Goal: Task Accomplishment & Management: Use online tool/utility

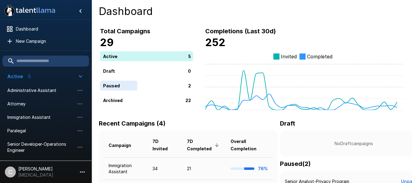
click at [170, 22] on div "Total Campaigns 29 Active 5 Draft 0 Paused 2 Archived 22" at bounding box center [140, 62] width 105 height 96
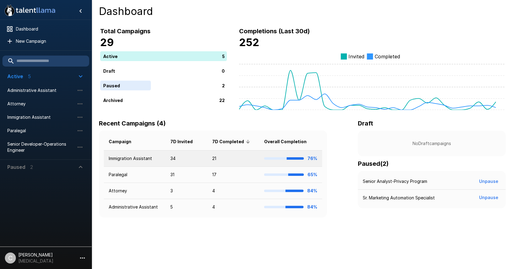
click at [126, 158] on td "Immigration Assistant" at bounding box center [135, 159] width 62 height 16
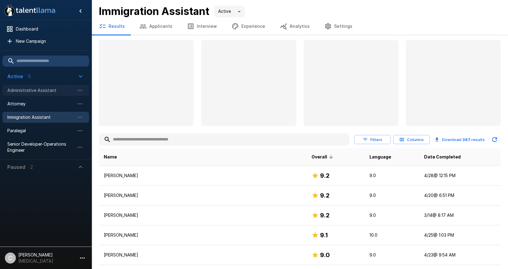
click at [38, 90] on span "Administrative Assistant" at bounding box center [40, 90] width 67 height 6
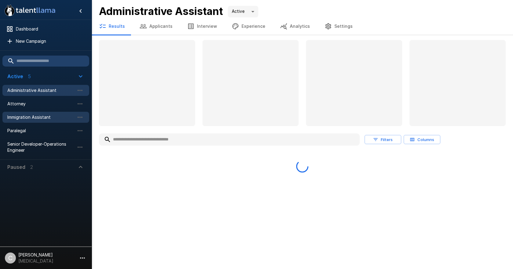
click at [40, 116] on span "Immigration Assistant" at bounding box center [40, 117] width 67 height 6
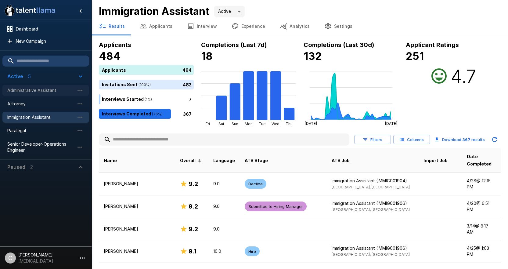
click at [29, 91] on span "Administrative Assistant" at bounding box center [40, 90] width 67 height 6
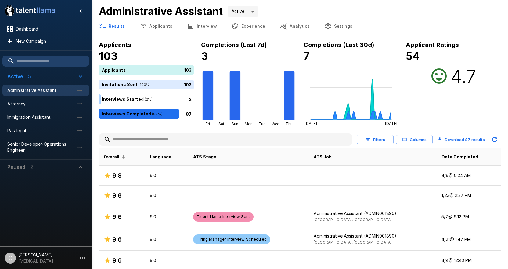
click at [206, 29] on button "Interview" at bounding box center [202, 26] width 45 height 17
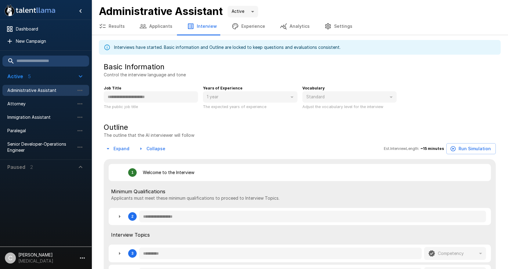
type textarea "*"
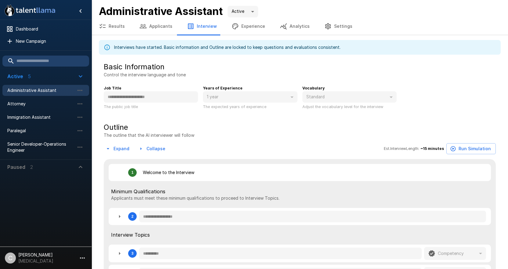
type textarea "*"
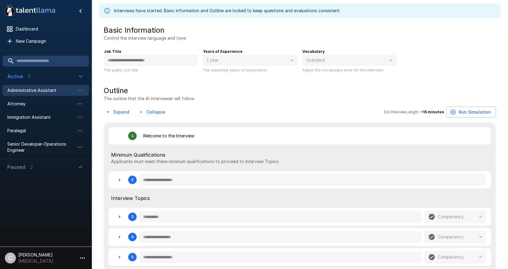
scroll to position [92, 0]
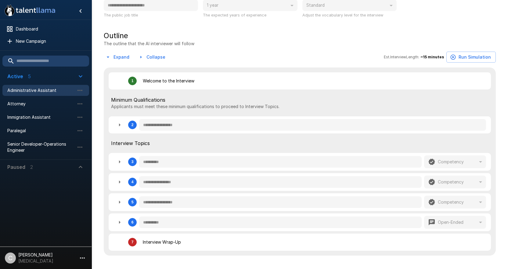
click at [124, 126] on button "button" at bounding box center [120, 125] width 12 height 12
type textarea "*"
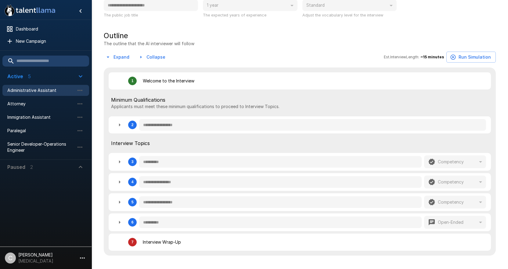
type textarea "*"
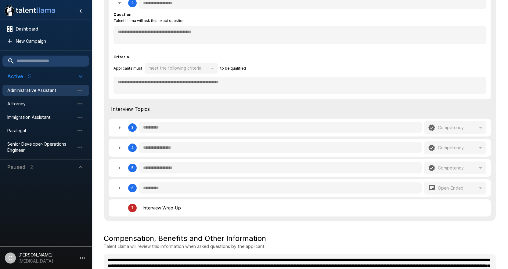
scroll to position [214, 0]
click at [118, 131] on icon "button" at bounding box center [119, 127] width 7 height 7
type textarea "*"
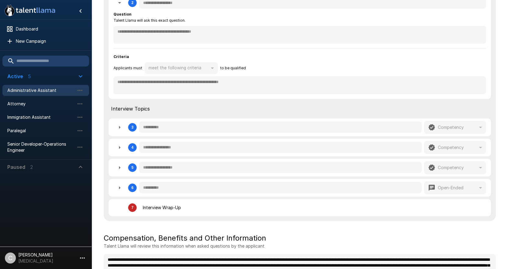
type textarea "*"
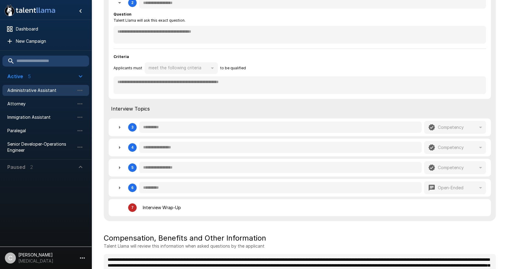
type textarea "*"
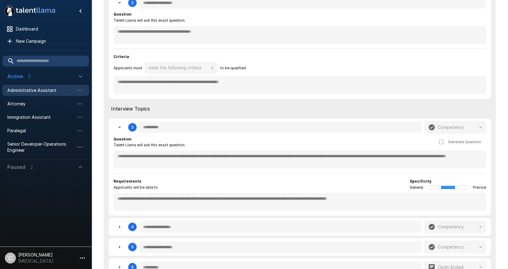
drag, startPoint x: 118, startPoint y: 232, endPoint x: 124, endPoint y: 228, distance: 7.5
click at [118, 232] on button "button" at bounding box center [120, 227] width 12 height 12
type textarea "*"
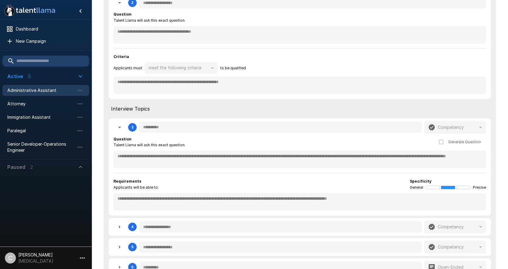
type textarea "*"
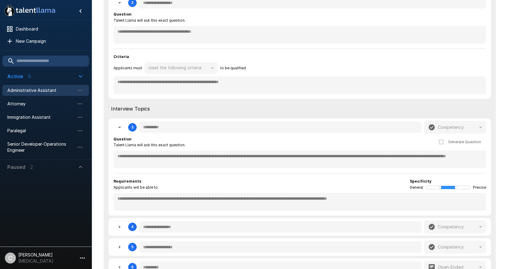
type textarea "*"
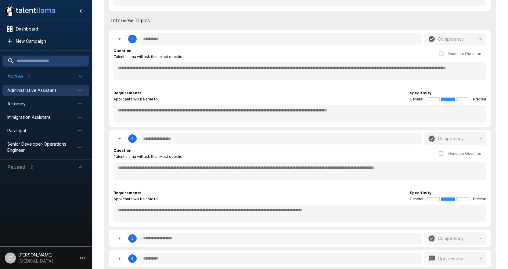
scroll to position [305, 0]
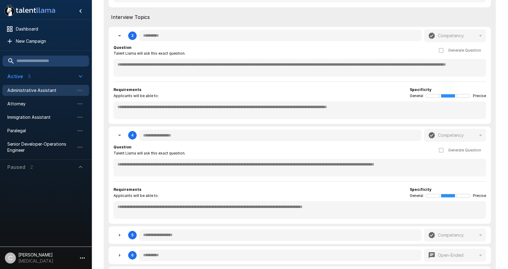
click at [134, 159] on div "**********" at bounding box center [300, 160] width 373 height 32
type textarea "*"
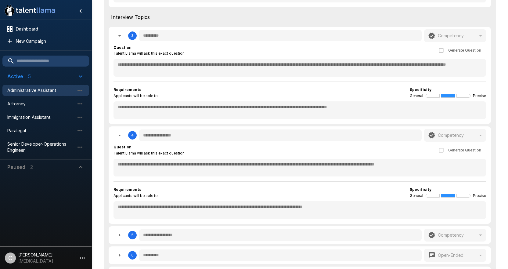
type textarea "*"
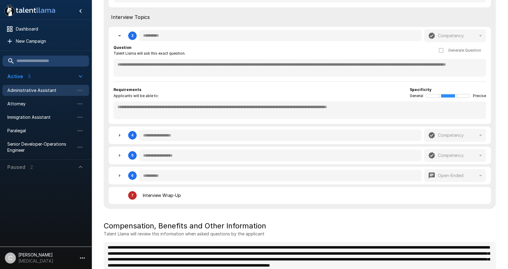
click at [139, 166] on div "**********" at bounding box center [300, 31] width 392 height 355
click at [118, 137] on icon "button" at bounding box center [119, 135] width 7 height 7
type textarea "*"
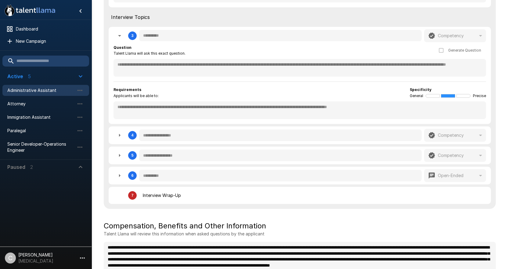
type textarea "*"
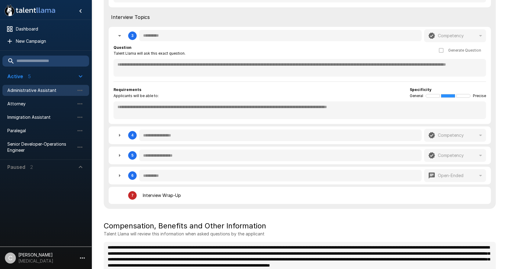
type textarea "*"
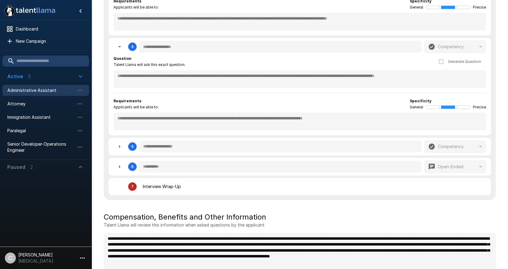
scroll to position [397, 0]
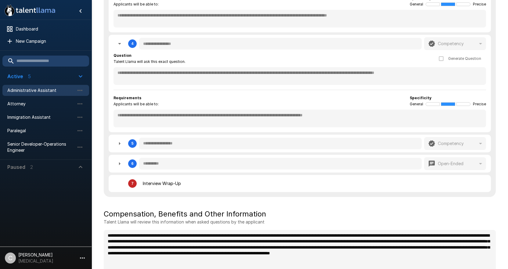
click at [122, 143] on icon "button" at bounding box center [119, 143] width 7 height 7
type textarea "*"
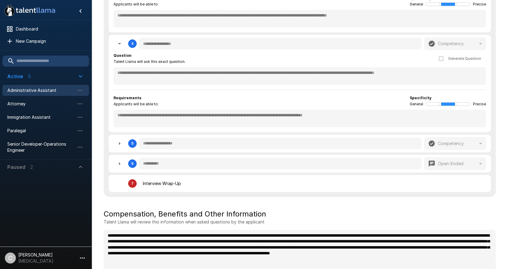
type textarea "*"
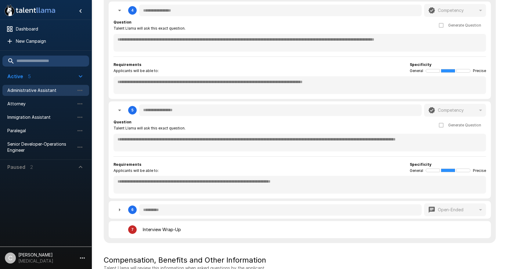
scroll to position [458, 0]
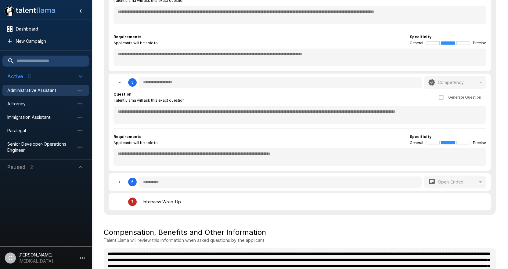
click at [121, 186] on icon "button" at bounding box center [119, 181] width 7 height 7
type textarea "*"
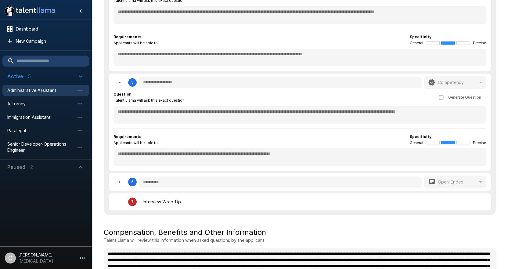
type textarea "*"
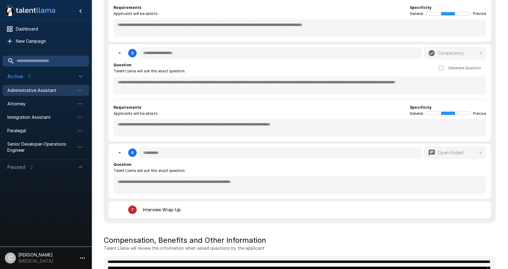
scroll to position [535, 0]
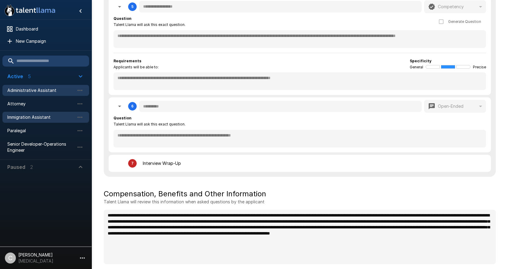
click at [29, 118] on span "Immigration Assistant" at bounding box center [40, 117] width 67 height 6
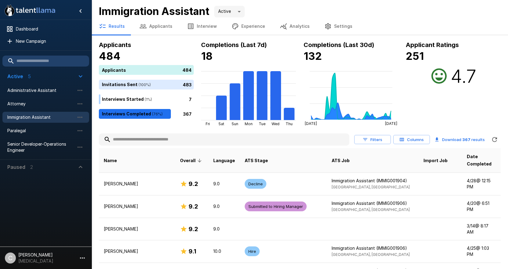
click at [146, 28] on button "Applicants" at bounding box center [156, 26] width 48 height 17
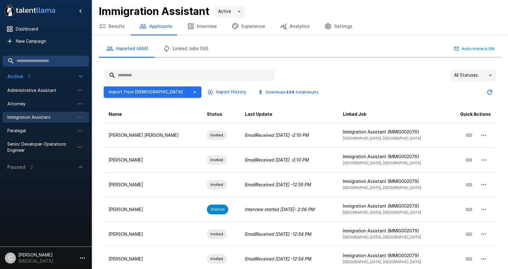
click at [207, 26] on button "Interview" at bounding box center [202, 26] width 45 height 17
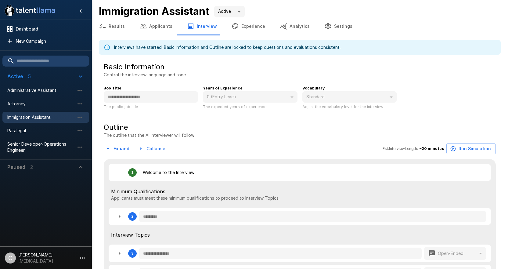
type textarea "*"
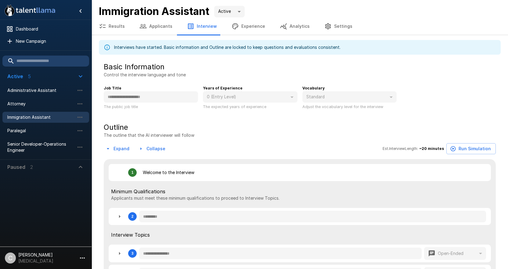
type textarea "*"
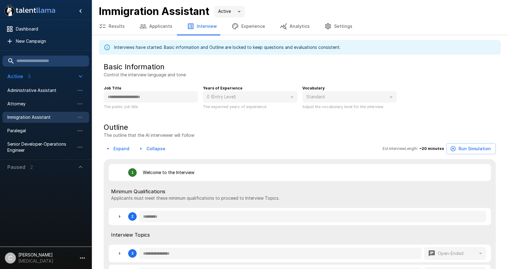
type textarea "*"
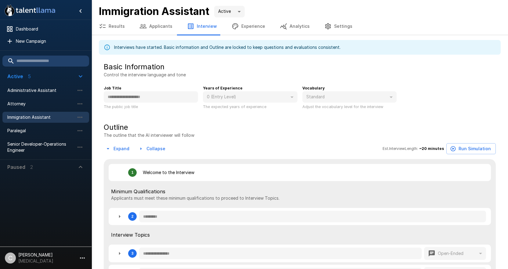
type textarea "*"
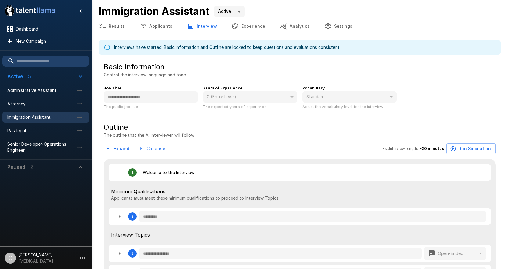
type textarea "*"
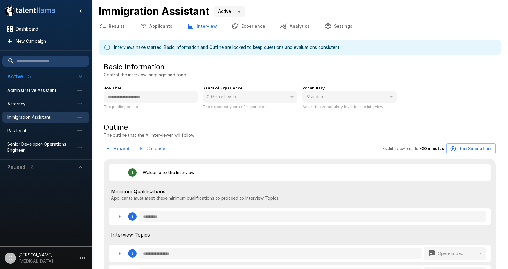
type textarea "*"
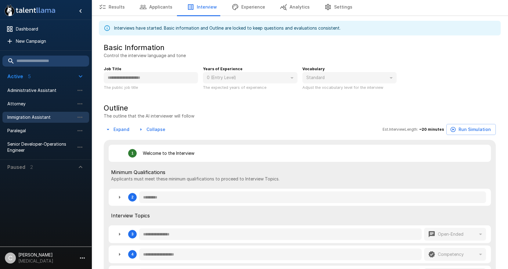
scroll to position [61, 0]
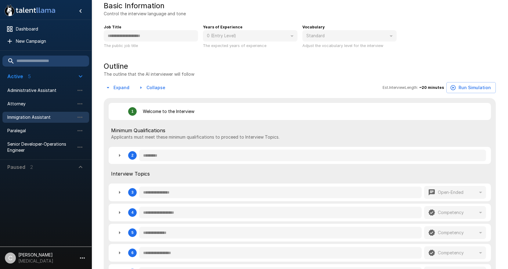
click at [122, 159] on icon "button" at bounding box center [119, 155] width 7 height 7
type textarea "*"
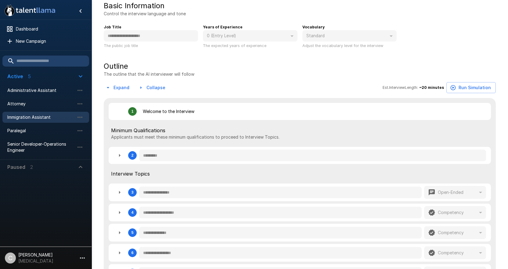
type textarea "*"
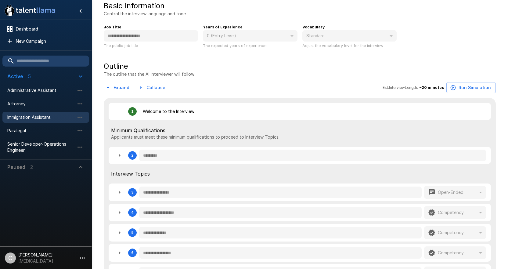
type textarea "*"
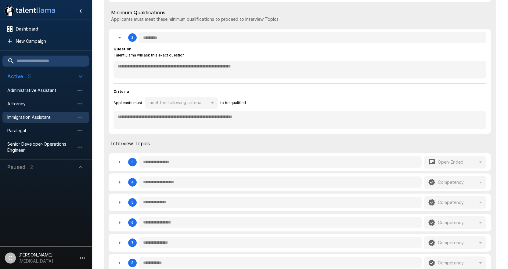
scroll to position [183, 0]
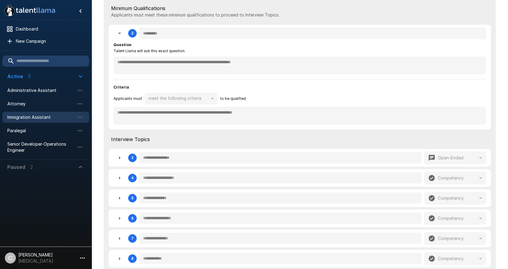
click at [119, 163] on button "button" at bounding box center [120, 158] width 12 height 12
type textarea "*"
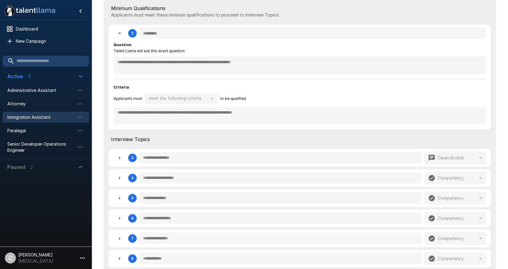
type textarea "*"
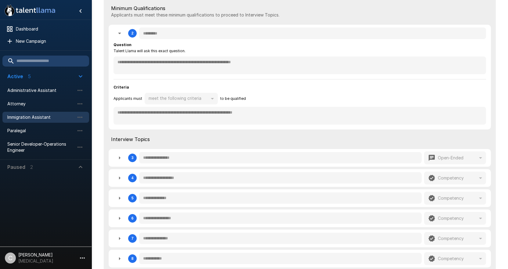
type textarea "*"
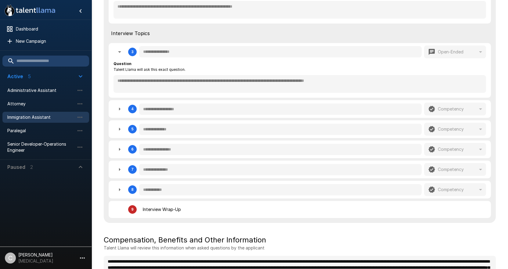
scroll to position [305, 0]
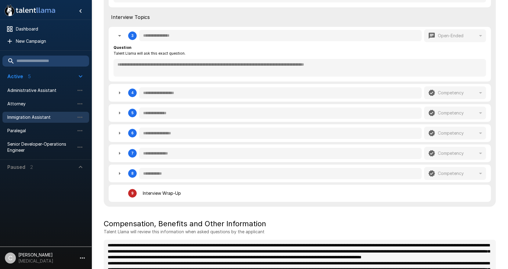
click at [118, 96] on icon "button" at bounding box center [119, 92] width 7 height 7
type textarea "*"
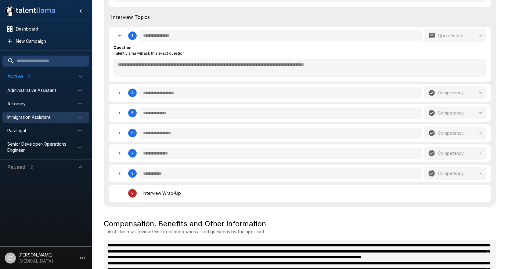
type textarea "*"
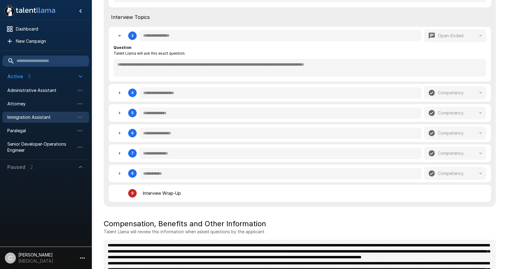
type textarea "*"
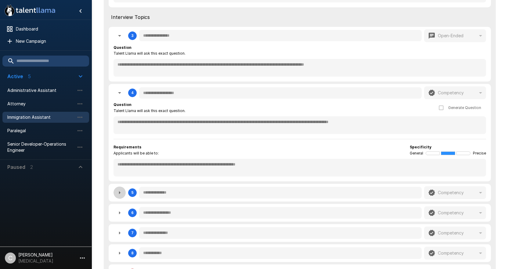
click at [118, 194] on icon "button" at bounding box center [119, 192] width 7 height 7
type textarea "*"
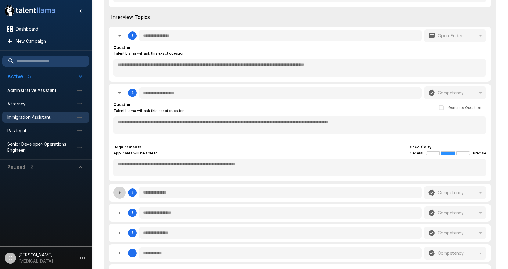
type textarea "*"
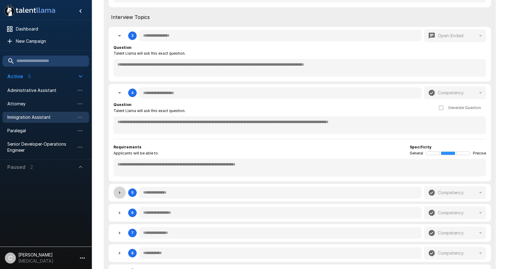
type textarea "*"
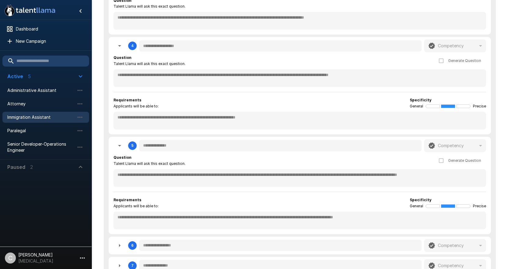
scroll to position [458, 0]
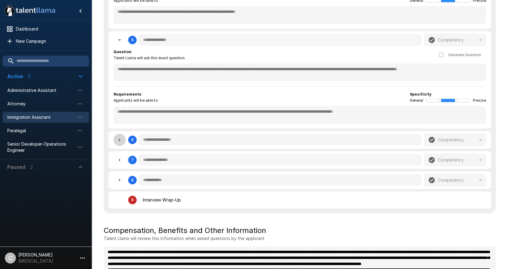
drag, startPoint x: 120, startPoint y: 143, endPoint x: 126, endPoint y: 143, distance: 6.1
click at [120, 143] on icon "button" at bounding box center [119, 139] width 7 height 7
type textarea "*"
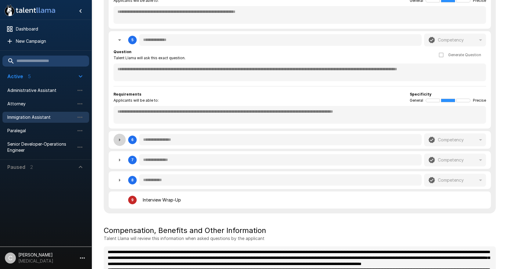
type textarea "*"
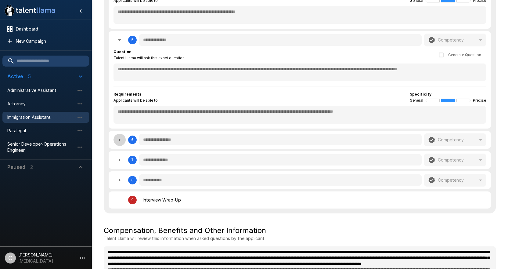
type textarea "*"
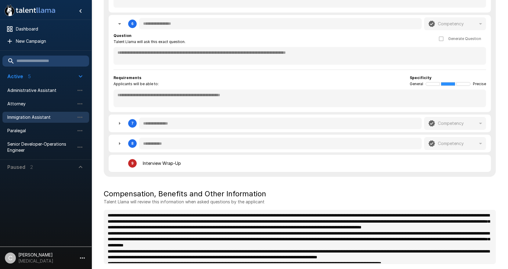
scroll to position [575, 0]
click at [116, 124] on button "button" at bounding box center [120, 123] width 12 height 12
type textarea "*"
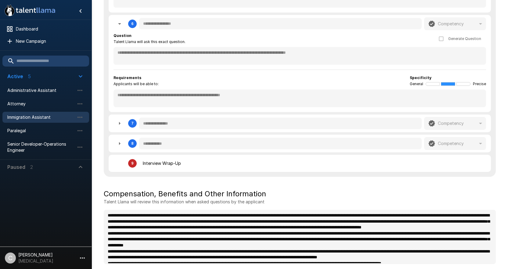
type textarea "*"
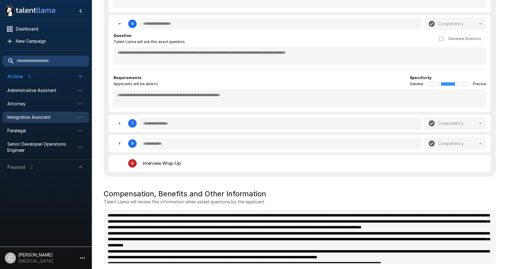
type textarea "*"
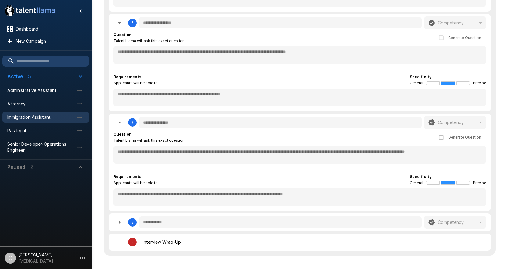
click at [118, 224] on icon "button" at bounding box center [119, 222] width 7 height 7
type textarea "*"
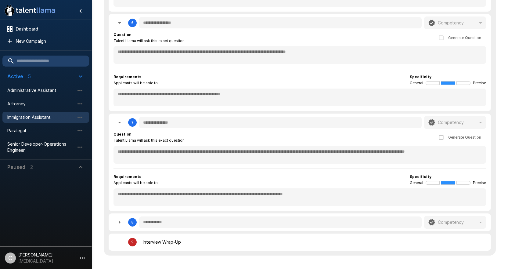
type textarea "*"
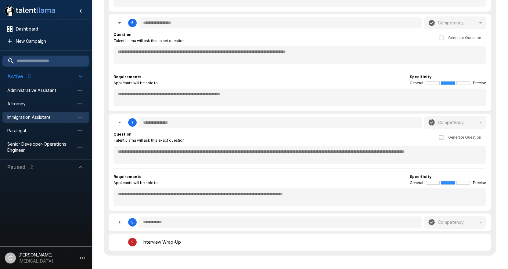
type textarea "*"
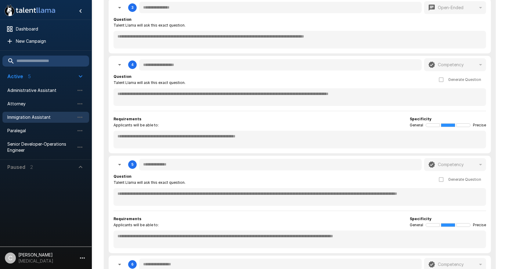
scroll to position [270, 0]
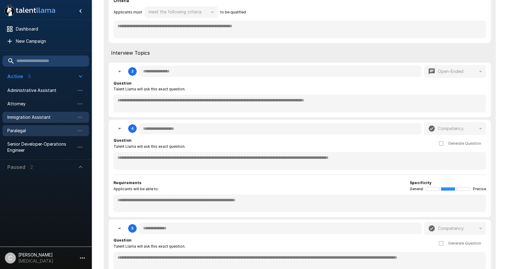
click at [21, 129] on span "Paralegal" at bounding box center [40, 131] width 67 height 6
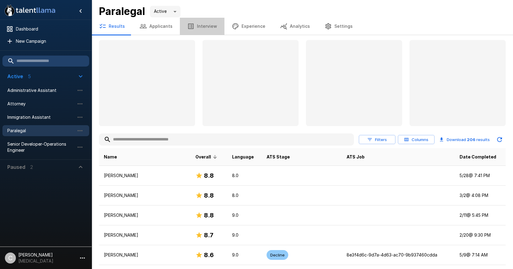
click at [211, 21] on button "Interview" at bounding box center [202, 26] width 45 height 17
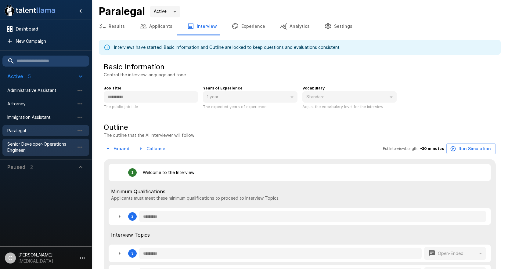
type textarea "*"
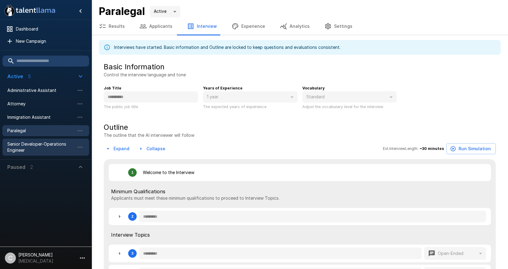
type textarea "*"
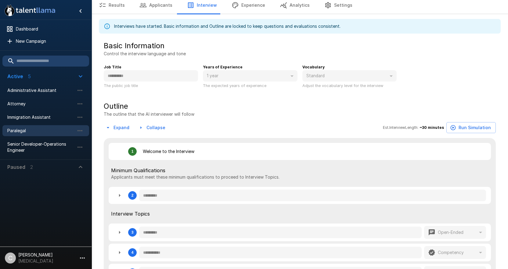
scroll to position [31, 0]
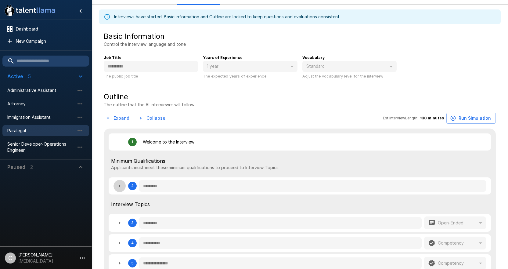
click at [122, 187] on icon "button" at bounding box center [119, 185] width 7 height 7
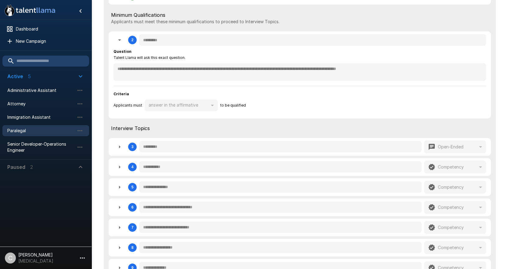
scroll to position [183, 0]
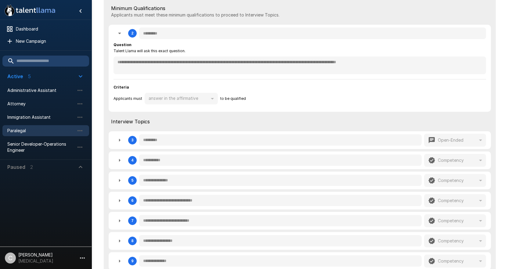
click at [116, 142] on icon "button" at bounding box center [119, 139] width 7 height 7
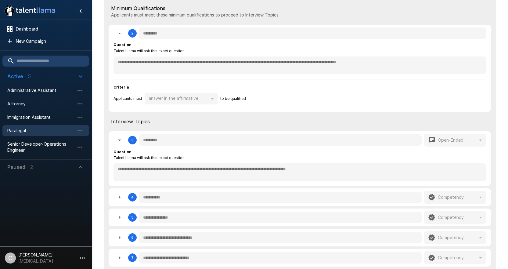
click at [117, 195] on icon "button" at bounding box center [119, 197] width 7 height 7
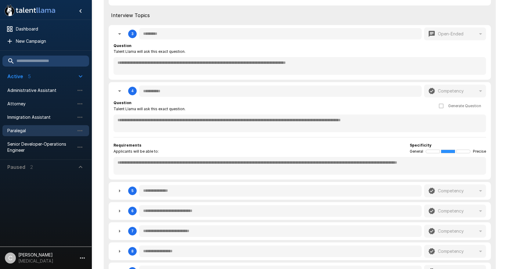
scroll to position [305, 0]
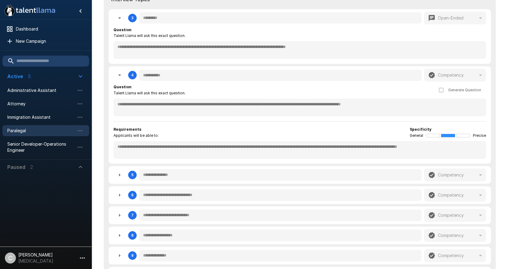
click at [122, 176] on icon "button" at bounding box center [119, 174] width 7 height 7
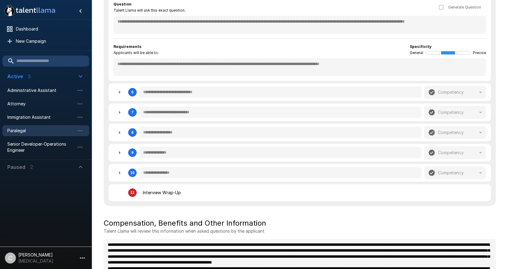
scroll to position [488, 0]
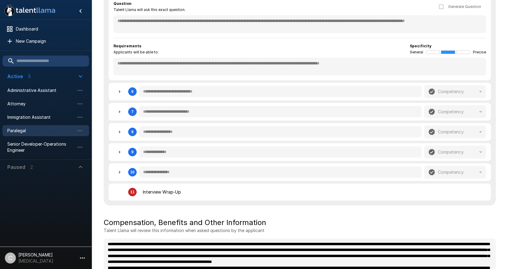
click at [123, 96] on button "button" at bounding box center [120, 91] width 12 height 12
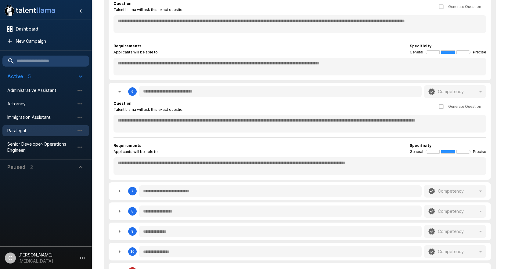
click at [120, 192] on icon "button" at bounding box center [120, 191] width 2 height 3
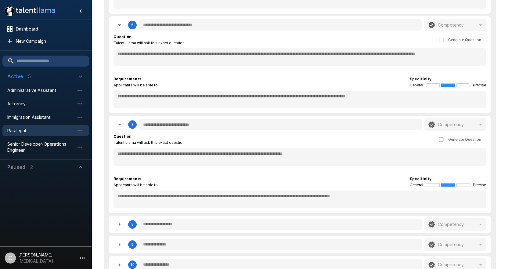
scroll to position [672, 0]
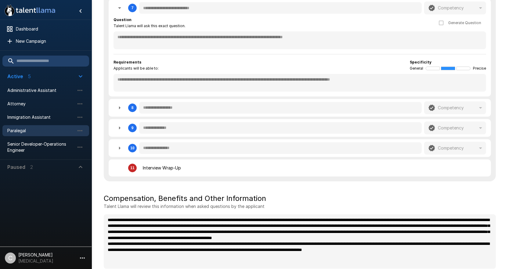
click at [122, 111] on icon "button" at bounding box center [119, 107] width 7 height 7
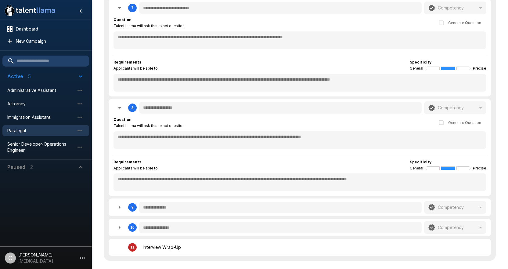
click at [118, 209] on icon "button" at bounding box center [119, 207] width 7 height 7
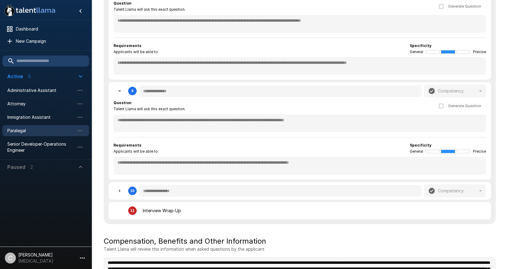
scroll to position [794, 0]
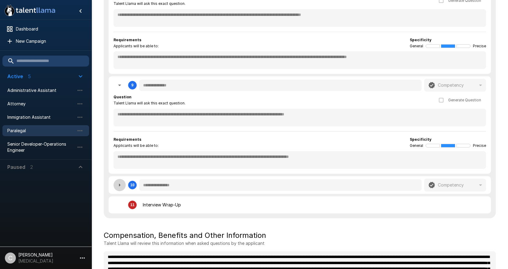
click at [119, 189] on icon "button" at bounding box center [119, 184] width 7 height 7
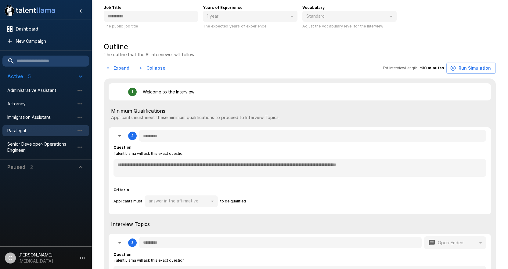
scroll to position [0, 0]
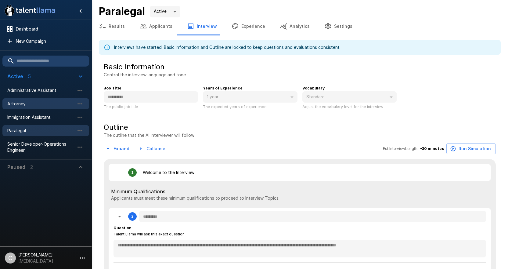
click at [34, 103] on span "Attorney" at bounding box center [40, 104] width 67 height 6
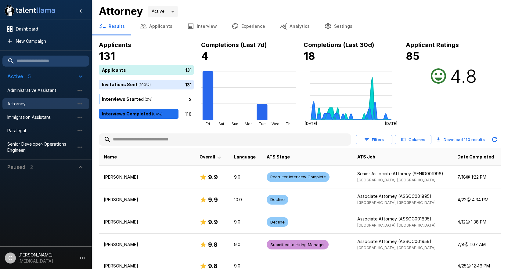
click at [190, 27] on icon "button" at bounding box center [190, 26] width 7 height 7
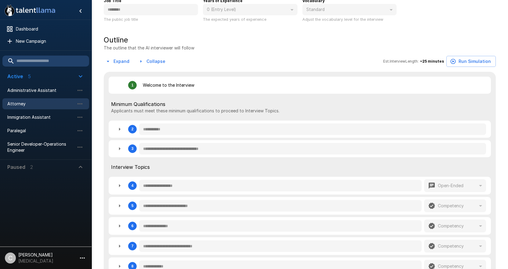
scroll to position [92, 0]
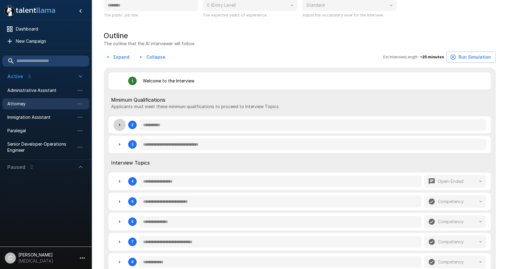
click at [114, 128] on button "button" at bounding box center [120, 125] width 12 height 12
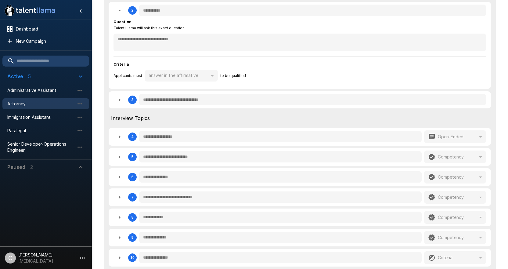
scroll to position [214, 0]
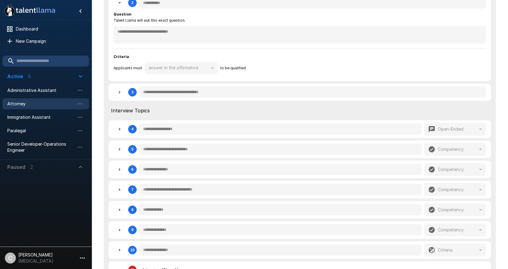
click at [119, 94] on icon "button" at bounding box center [119, 92] width 7 height 7
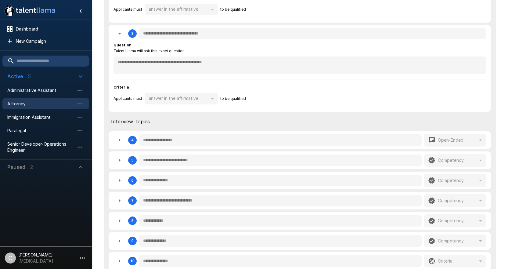
scroll to position [275, 0]
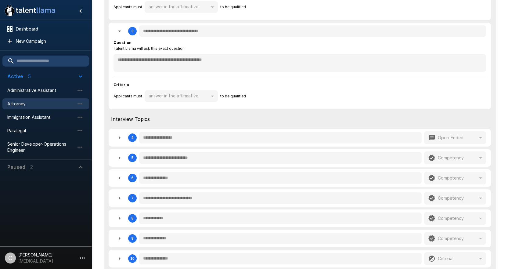
click at [118, 138] on icon "button" at bounding box center [119, 137] width 7 height 7
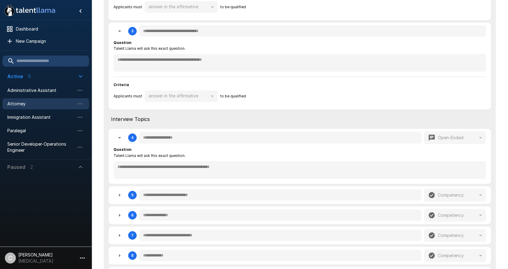
click at [121, 196] on icon "button" at bounding box center [119, 194] width 7 height 7
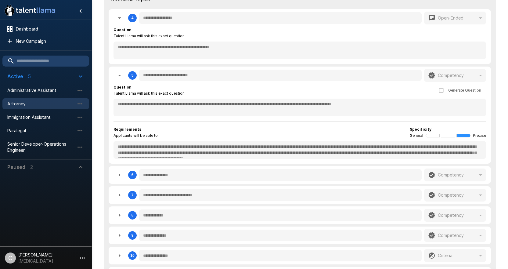
scroll to position [427, 0]
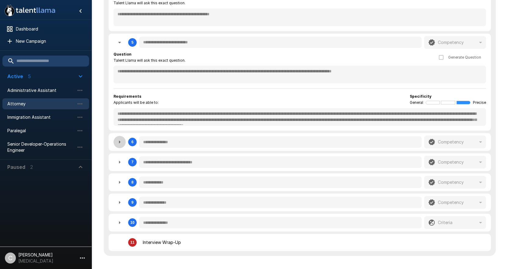
click at [116, 146] on icon "button" at bounding box center [119, 141] width 7 height 7
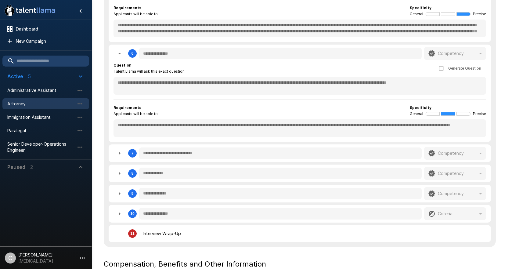
scroll to position [519, 0]
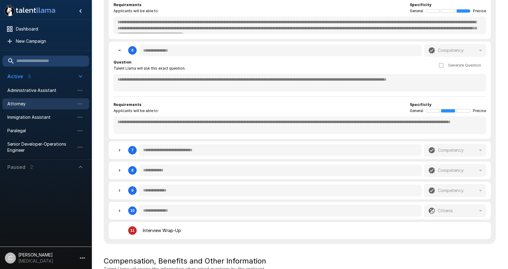
click at [124, 152] on button "button" at bounding box center [120, 150] width 12 height 12
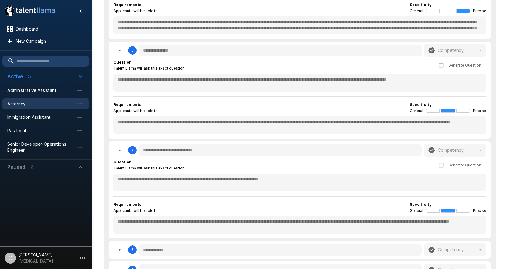
click at [120, 252] on icon "button" at bounding box center [119, 249] width 7 height 7
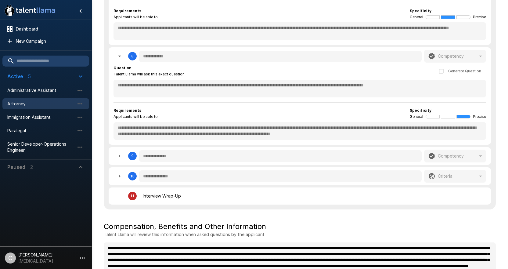
scroll to position [746, 0]
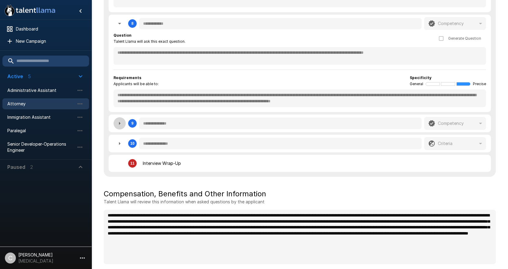
click at [121, 124] on icon "button" at bounding box center [119, 123] width 7 height 7
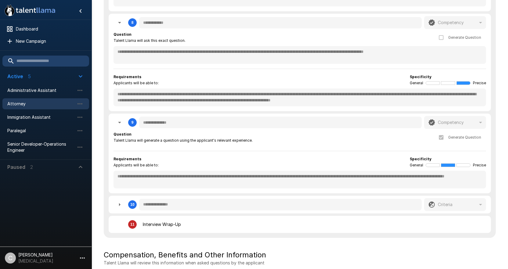
click at [113, 203] on div "**********" at bounding box center [300, 205] width 383 height 18
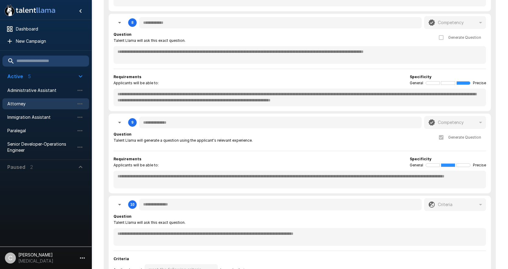
click at [116, 207] on button "button" at bounding box center [120, 204] width 12 height 12
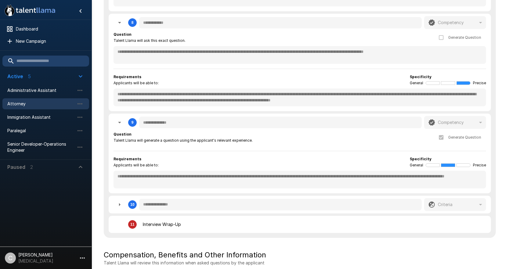
click at [118, 208] on icon "button" at bounding box center [119, 204] width 7 height 7
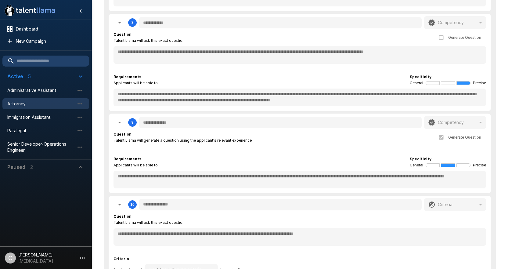
click at [54, 221] on div at bounding box center [46, 209] width 92 height 70
click at [43, 120] on div "Immigration Assistant" at bounding box center [45, 117] width 87 height 11
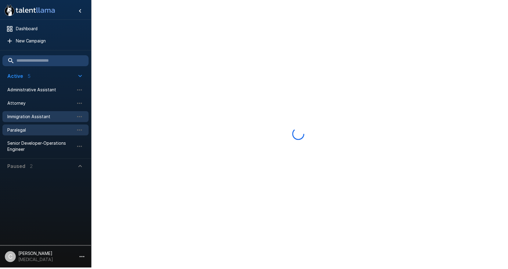
click at [40, 131] on span "Paralegal" at bounding box center [40, 131] width 67 height 6
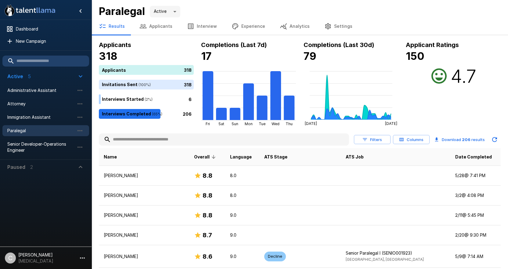
click at [48, 198] on div at bounding box center [46, 209] width 92 height 70
click at [230, 18] on button "Experience" at bounding box center [248, 26] width 48 height 17
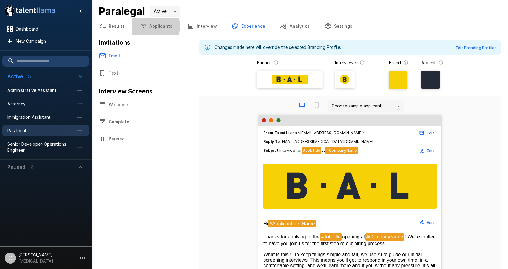
click at [148, 26] on button "Applicants" at bounding box center [156, 26] width 48 height 17
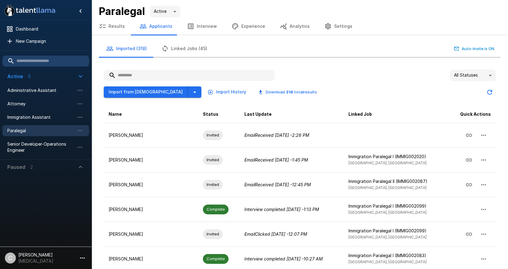
click at [343, 54] on div "Imported (318) Linked Jobs (45) Auto-Invite is ON" at bounding box center [300, 48] width 402 height 17
click at [382, 54] on div "Imported (318) Linked Jobs (45) Auto-Invite is ON" at bounding box center [300, 48] width 402 height 17
